Goal: Information Seeking & Learning: Check status

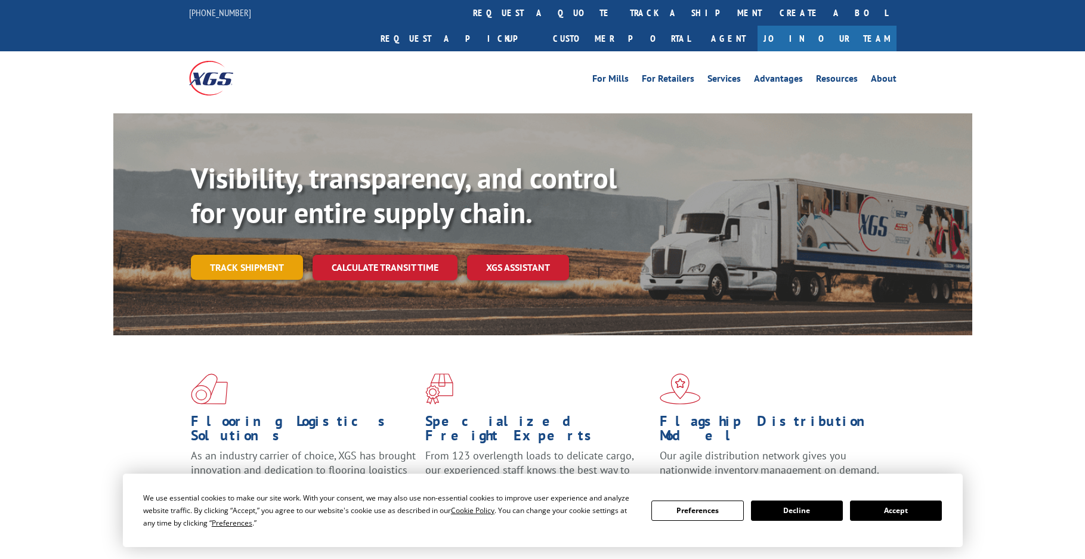
click at [239, 255] on link "Track shipment" at bounding box center [247, 267] width 112 height 25
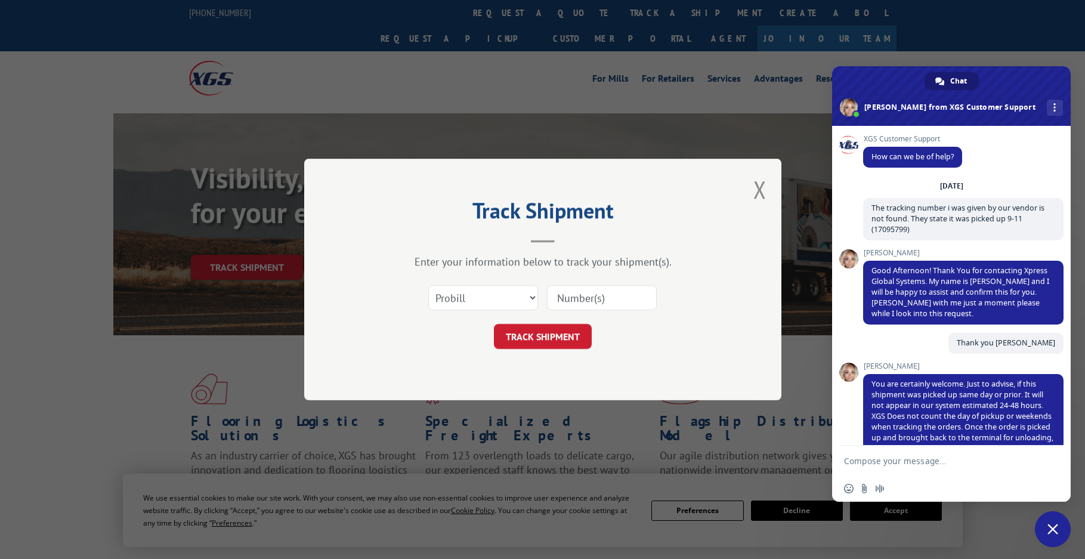
scroll to position [231, 0]
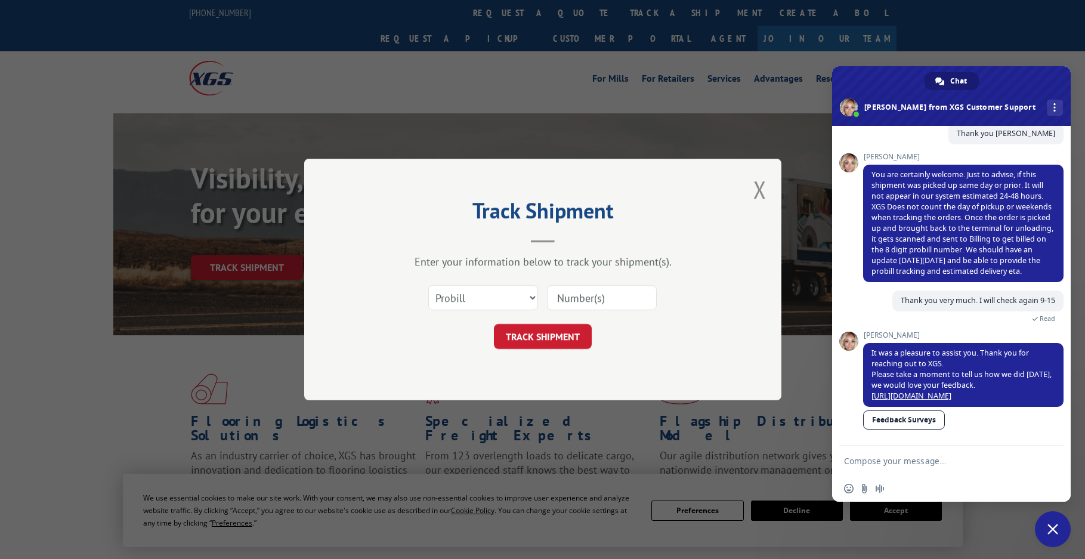
click at [581, 298] on input at bounding box center [602, 297] width 110 height 25
paste input "452843"
type input "452843"
click at [1047, 532] on span "Close chat" at bounding box center [1053, 529] width 36 height 36
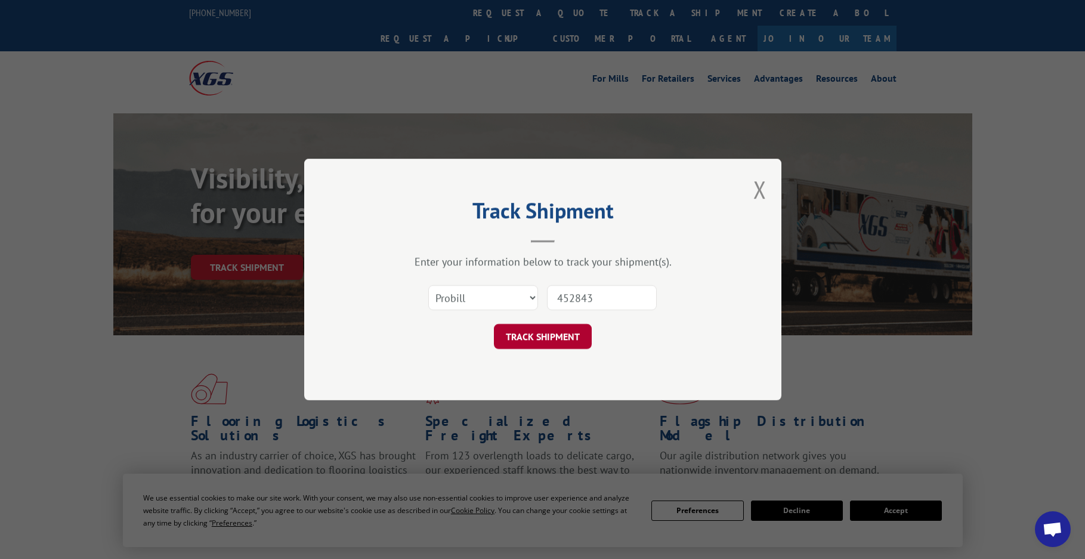
click at [557, 341] on button "TRACK SHIPMENT" at bounding box center [543, 336] width 98 height 25
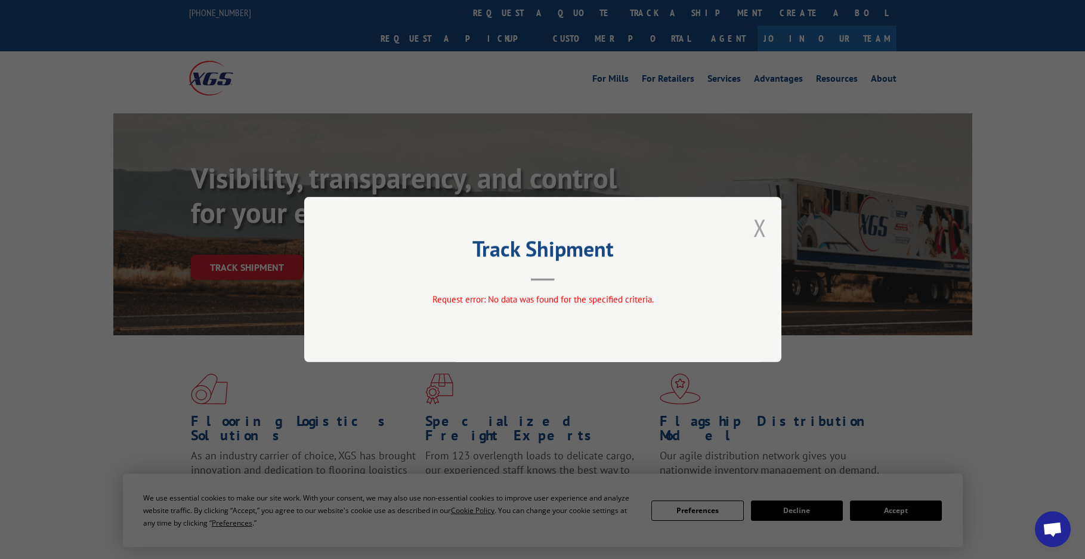
click at [757, 228] on button "Close modal" at bounding box center [760, 228] width 13 height 32
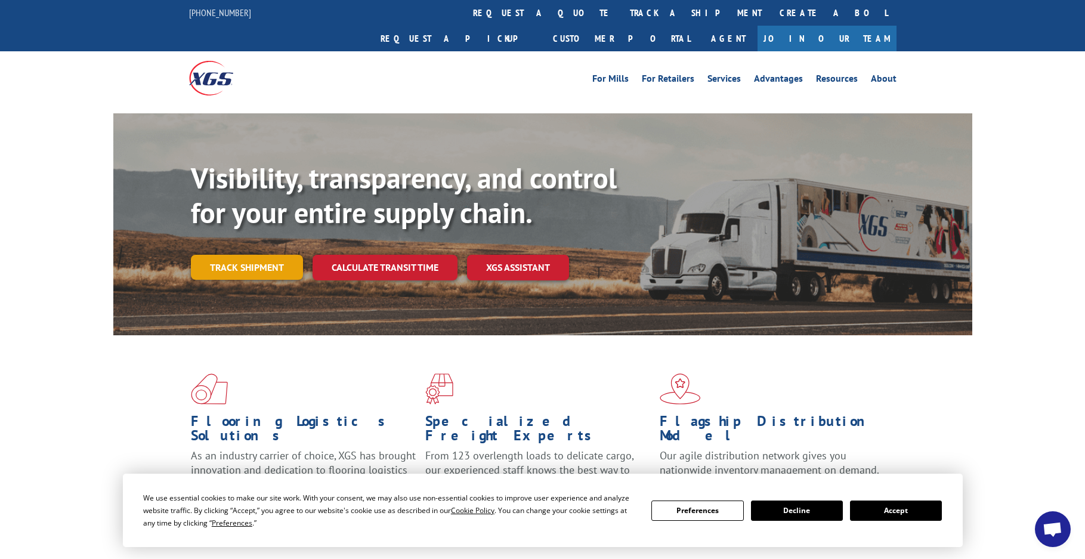
click at [252, 255] on link "Track shipment" at bounding box center [247, 267] width 112 height 25
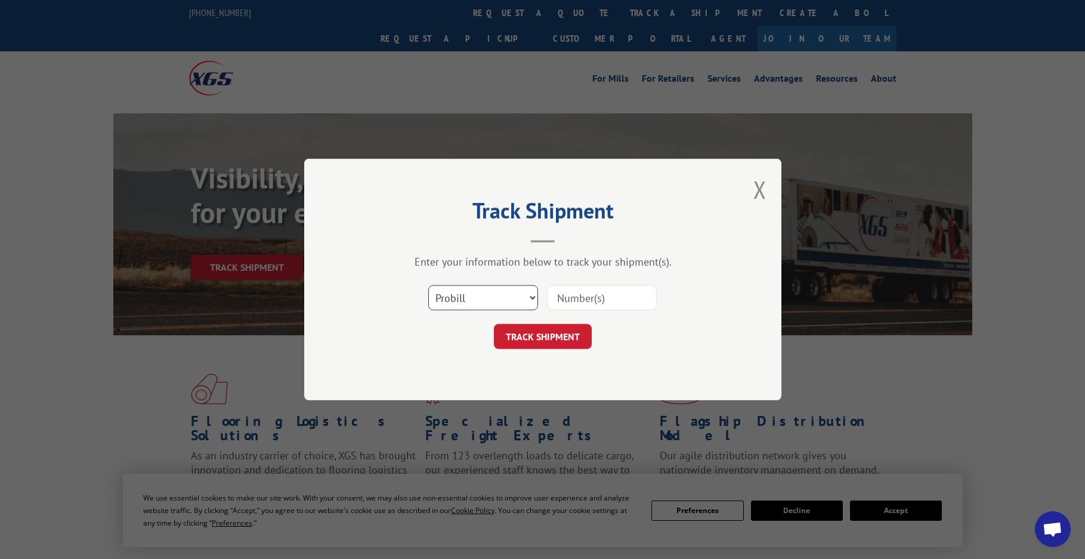
click at [528, 297] on select "Select category... Probill BOL PO" at bounding box center [483, 297] width 110 height 25
select select "bol"
click at [428, 285] on select "Select category... Probill BOL PO" at bounding box center [483, 297] width 110 height 25
click at [601, 300] on input at bounding box center [602, 297] width 110 height 25
paste input "452843"
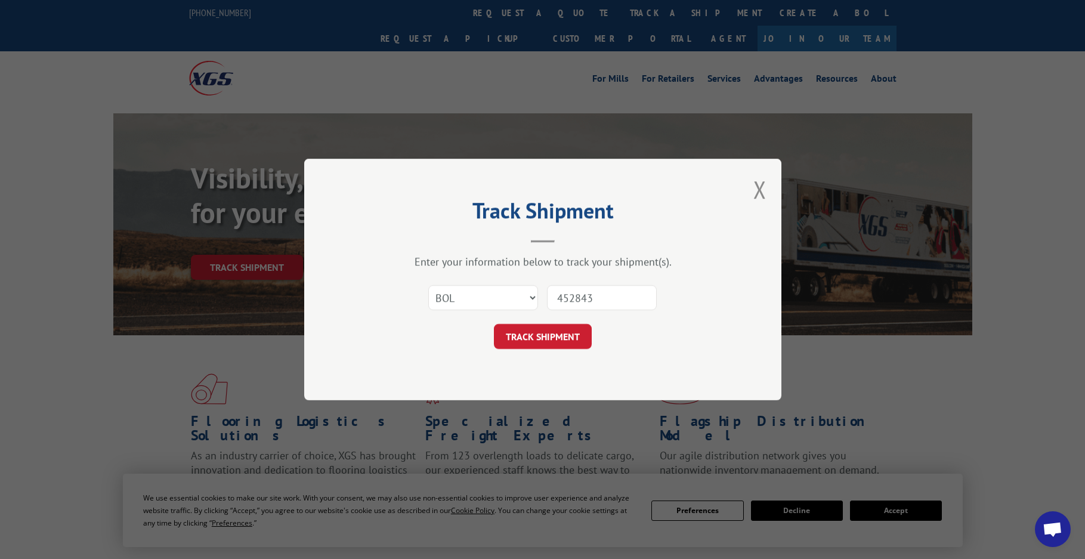
type input "452843"
click at [494, 324] on button "TRACK SHIPMENT" at bounding box center [543, 336] width 98 height 25
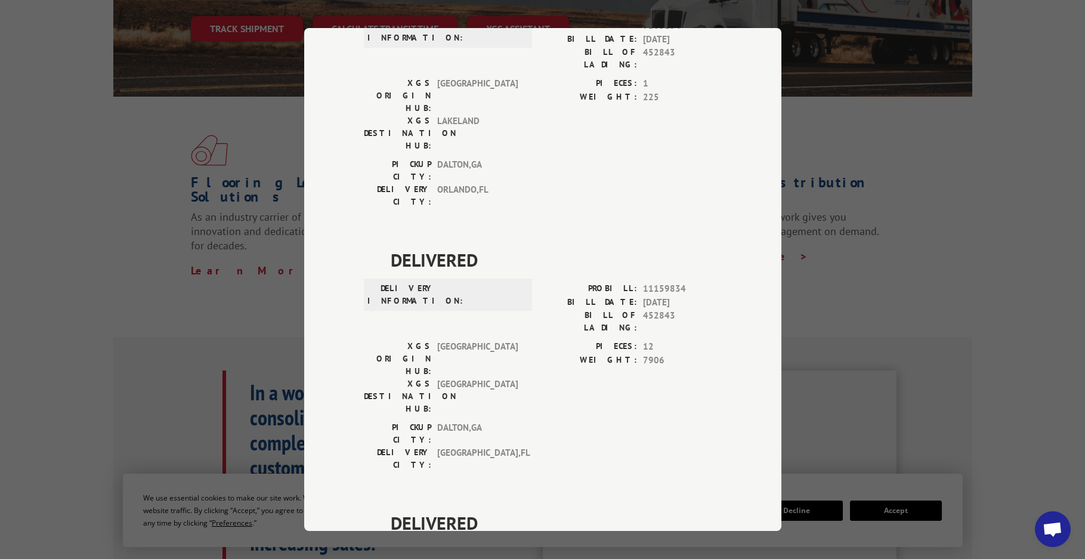
scroll to position [702, 0]
